Goal: Information Seeking & Learning: Find contact information

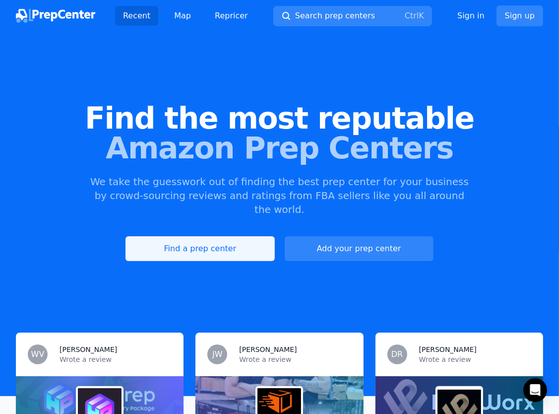
click at [236, 236] on link "Find a prep center" at bounding box center [199, 248] width 149 height 25
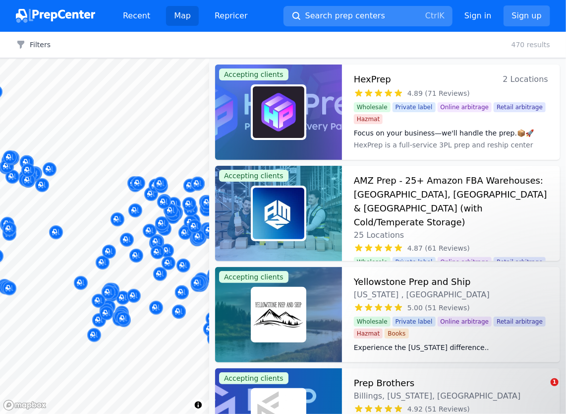
click at [357, 17] on span "Search prep centers" at bounding box center [346, 16] width 80 height 12
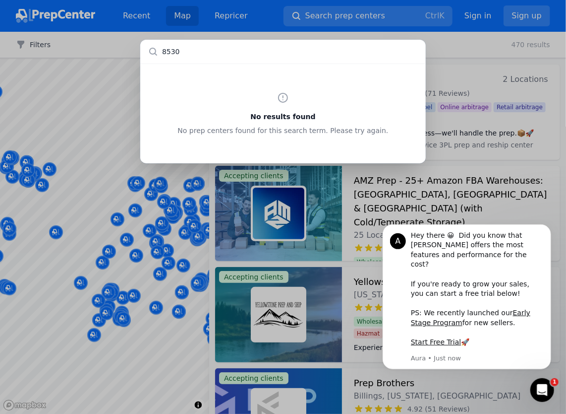
type input "85304"
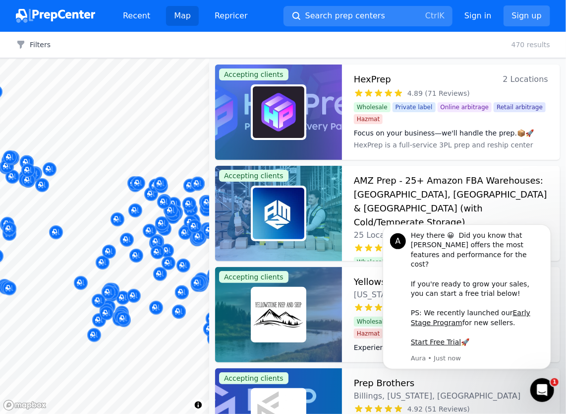
click at [293, 29] on div at bounding box center [283, 207] width 566 height 414
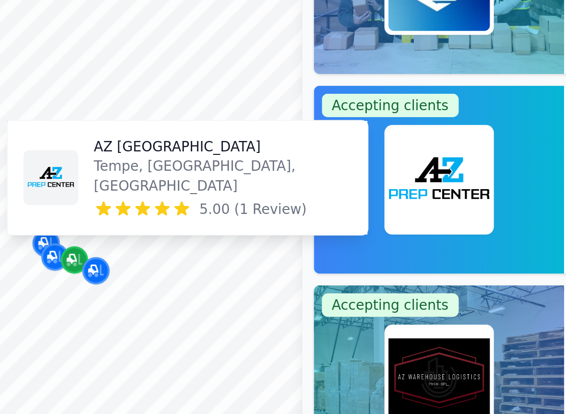
click at [94, 257] on icon "Map marker" at bounding box center [94, 254] width 8 height 10
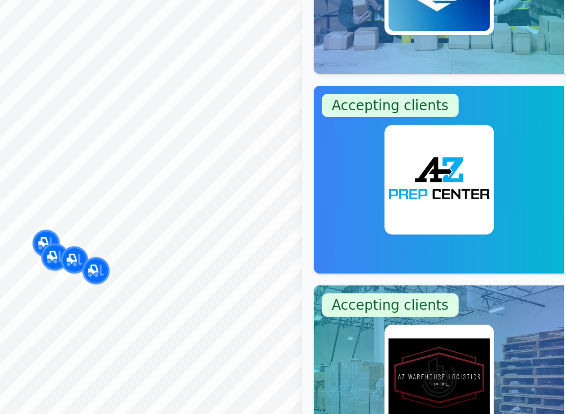
click at [82, 251] on div at bounding box center [151, 249] width 190 height 8
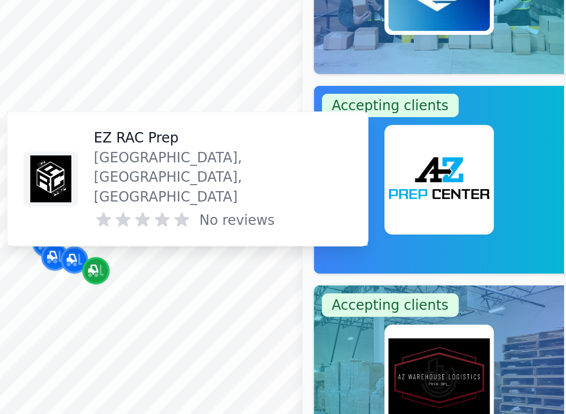
click at [103, 258] on icon "Map marker" at bounding box center [105, 259] width 8 height 10
click at [85, 225] on img at bounding box center [82, 213] width 24 height 24
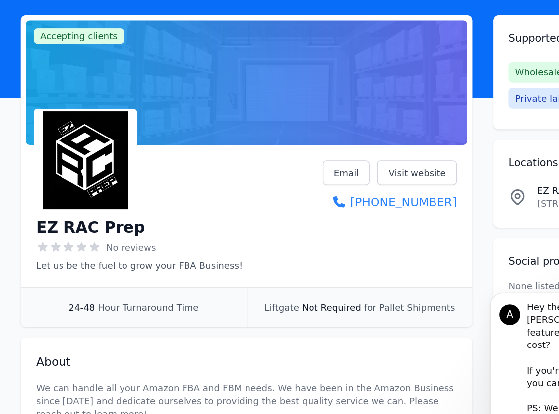
scroll to position [41, 0]
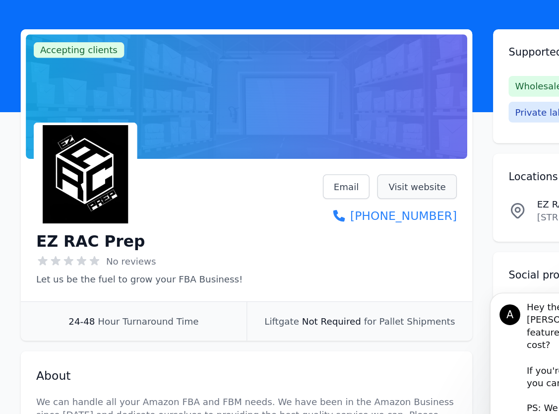
click at [310, 144] on link "Visit website" at bounding box center [319, 142] width 61 height 19
click at [315, 147] on link "Visit website" at bounding box center [319, 142] width 61 height 19
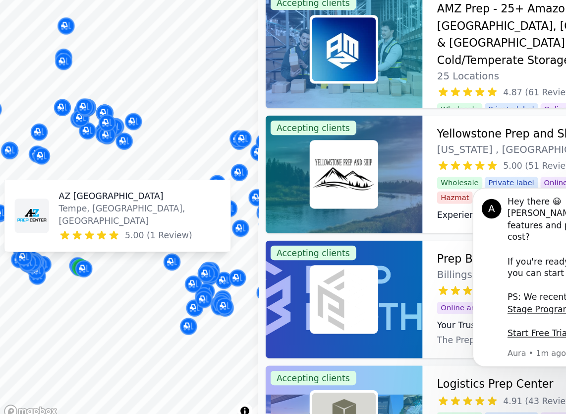
click at [59, 287] on div "Map marker" at bounding box center [66, 289] width 14 height 14
click at [35, 249] on img at bounding box center [26, 247] width 24 height 24
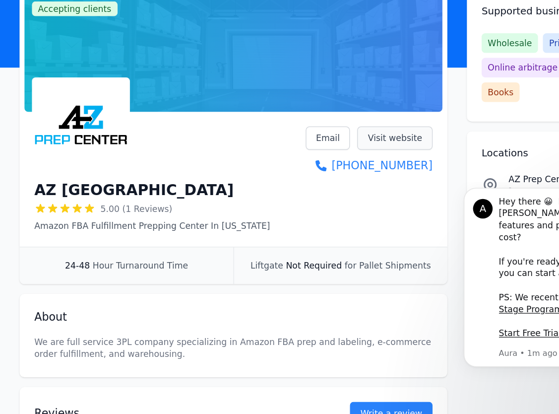
click at [308, 185] on link "Visit website" at bounding box center [319, 184] width 61 height 19
